Goal: Transaction & Acquisition: Purchase product/service

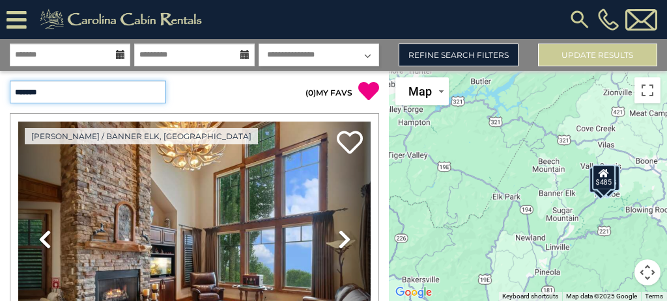
click at [146, 96] on select "**********" at bounding box center [88, 92] width 156 height 23
click at [225, 87] on p "( 0 ) MY FAVS" at bounding box center [287, 91] width 185 height 21
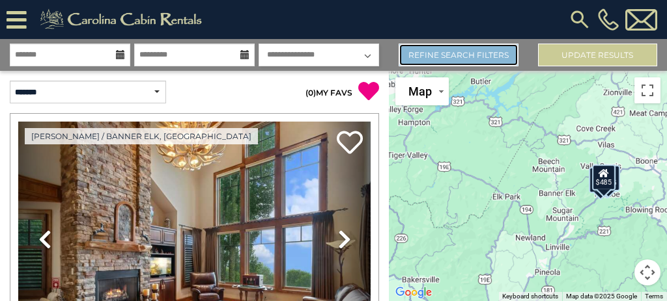
click at [425, 57] on link "Refine Search Filters" at bounding box center [457, 55] width 119 height 23
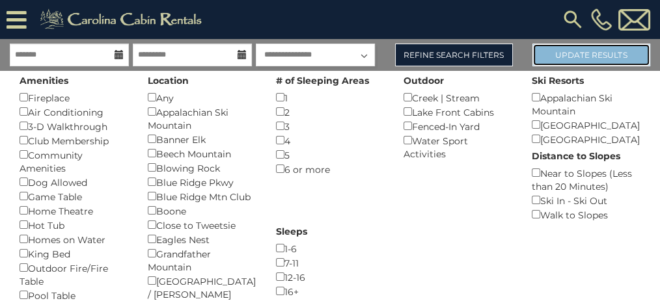
click at [568, 57] on button "Update Results" at bounding box center [592, 55] width 118 height 23
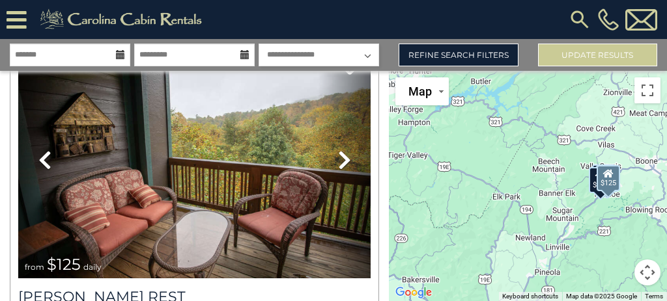
scroll to position [1042, 0]
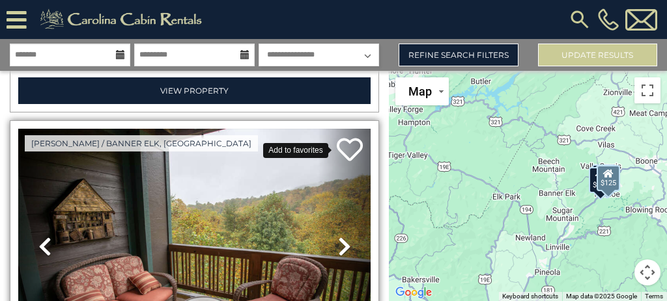
click at [349, 137] on icon at bounding box center [350, 150] width 26 height 26
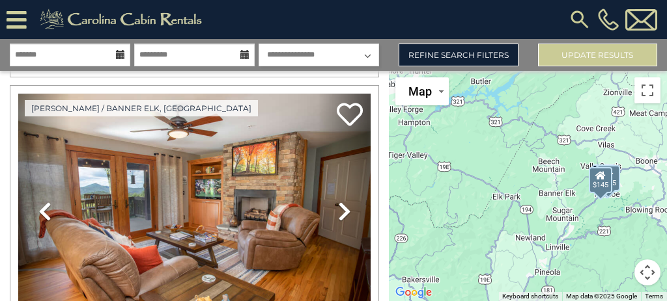
scroll to position [721, 0]
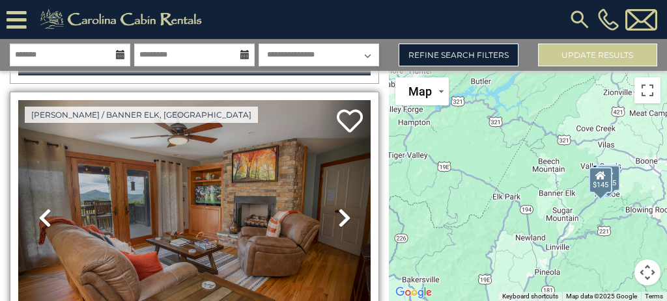
click at [342, 212] on icon at bounding box center [344, 218] width 13 height 21
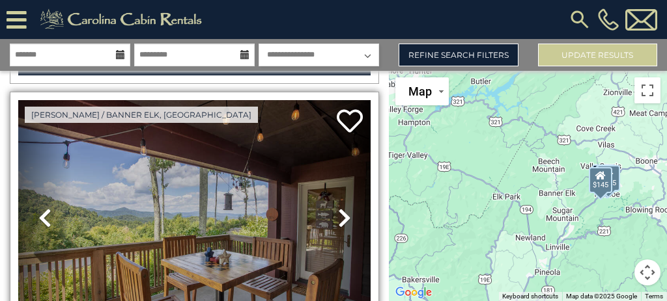
click at [342, 212] on icon at bounding box center [344, 218] width 13 height 21
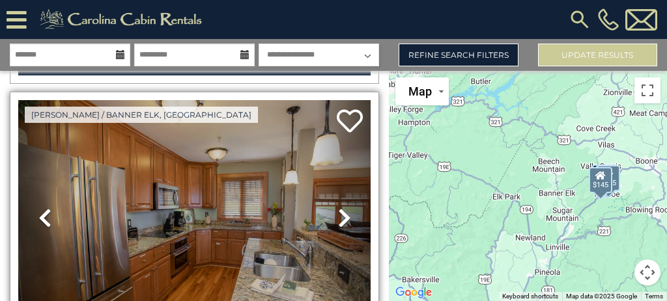
click at [342, 212] on icon at bounding box center [344, 218] width 13 height 21
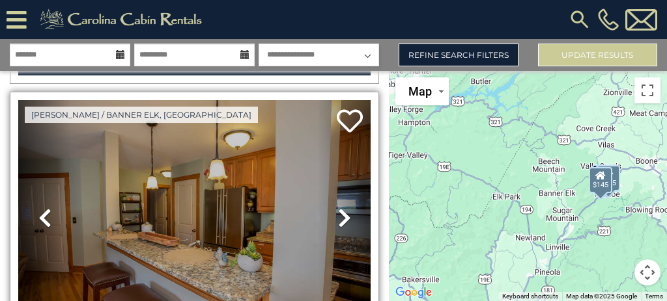
click at [342, 212] on icon at bounding box center [344, 218] width 13 height 21
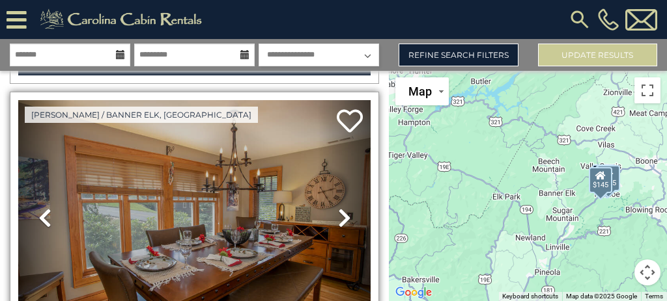
click at [342, 212] on icon at bounding box center [344, 218] width 13 height 21
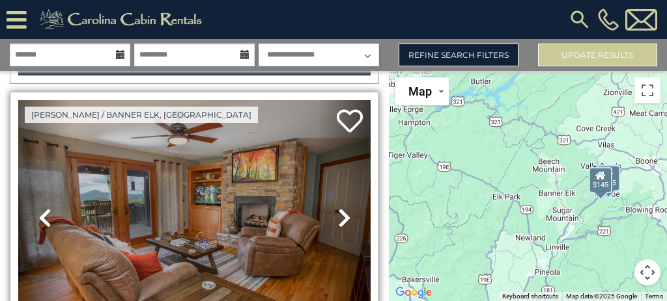
click at [342, 212] on icon at bounding box center [344, 218] width 13 height 21
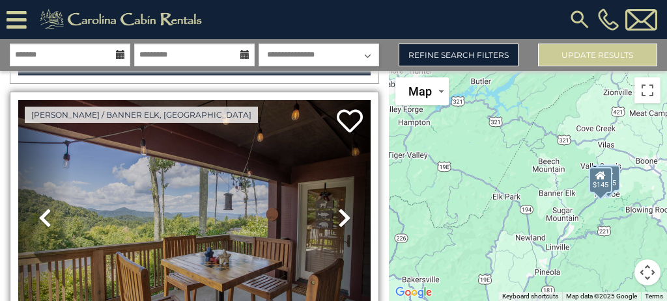
click at [342, 212] on icon at bounding box center [344, 218] width 13 height 21
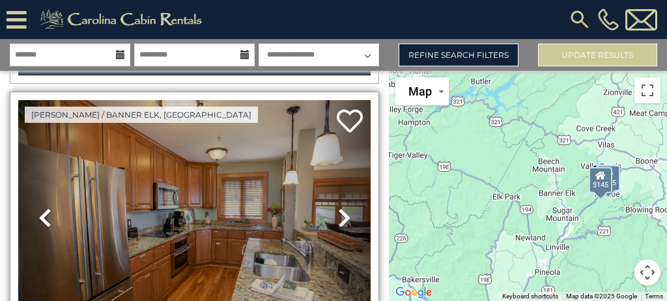
click at [342, 212] on icon at bounding box center [344, 218] width 13 height 21
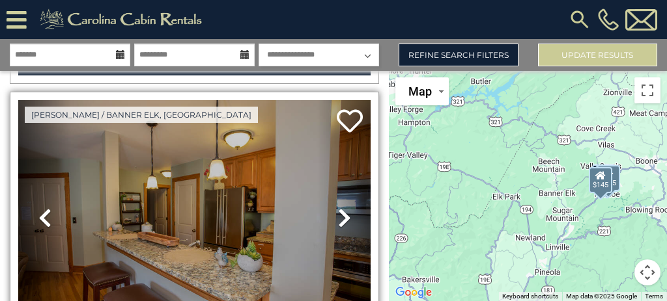
click at [342, 212] on icon at bounding box center [344, 218] width 13 height 21
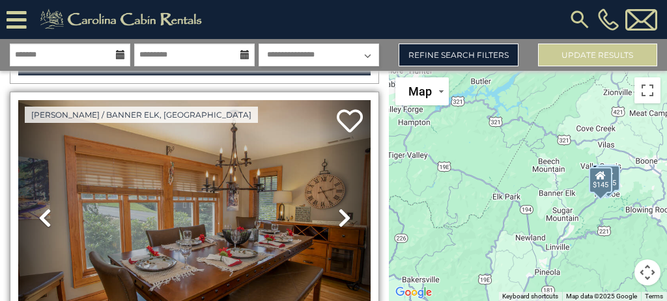
click at [342, 212] on icon at bounding box center [344, 218] width 13 height 21
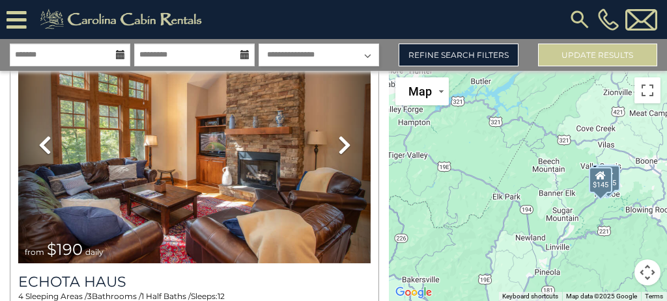
scroll to position [417, 0]
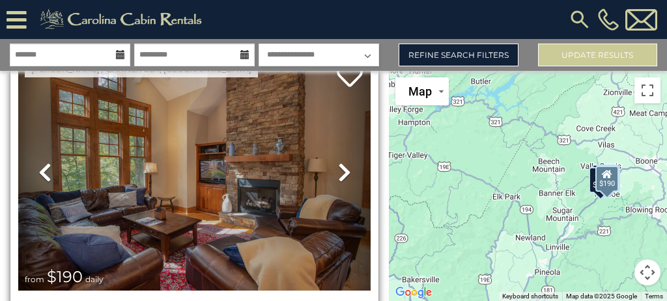
click at [342, 165] on icon at bounding box center [344, 172] width 13 height 21
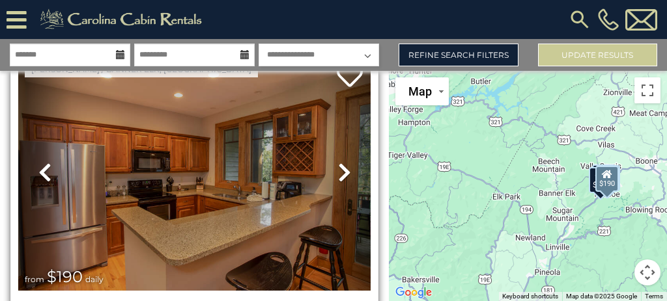
click at [342, 165] on icon at bounding box center [344, 172] width 13 height 21
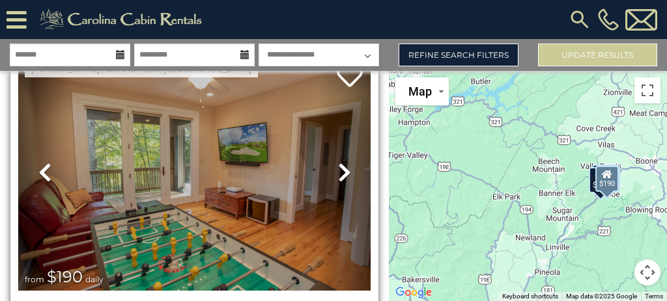
click at [342, 165] on icon at bounding box center [344, 172] width 13 height 21
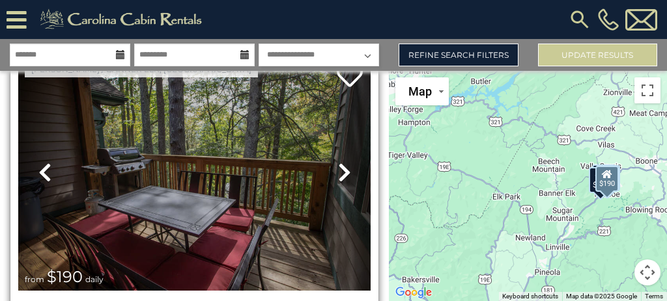
click at [342, 165] on icon at bounding box center [344, 172] width 13 height 21
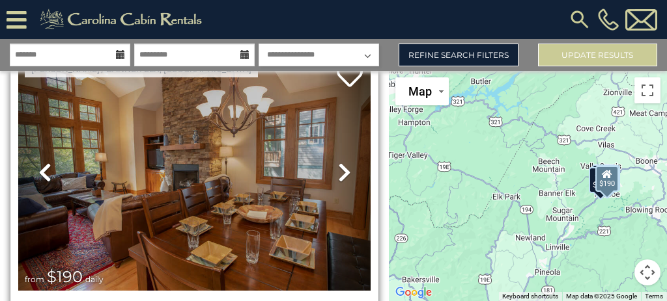
click at [342, 165] on icon at bounding box center [344, 172] width 13 height 21
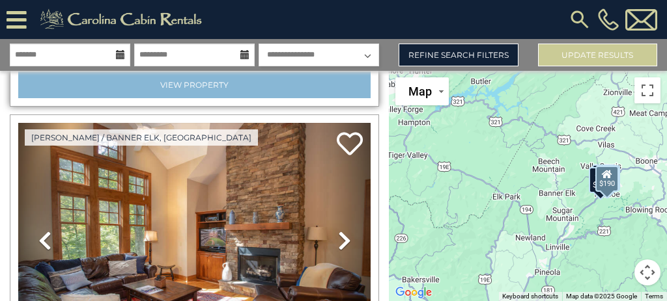
scroll to position [391, 0]
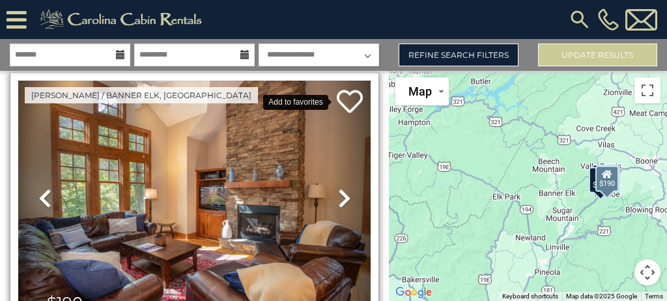
click at [340, 93] on icon at bounding box center [350, 102] width 26 height 26
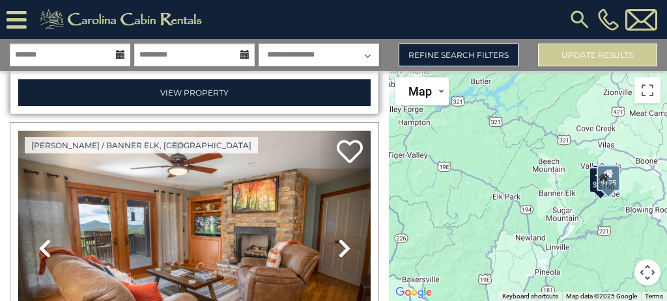
scroll to position [694, 0]
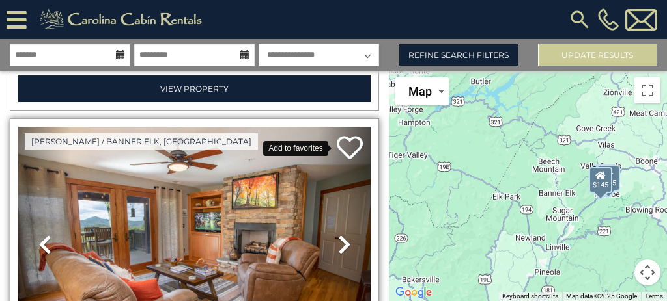
click at [342, 135] on icon at bounding box center [350, 148] width 26 height 26
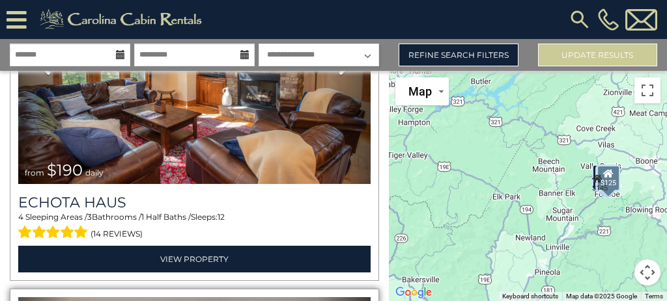
scroll to position [434, 0]
